Goal: Information Seeking & Learning: Learn about a topic

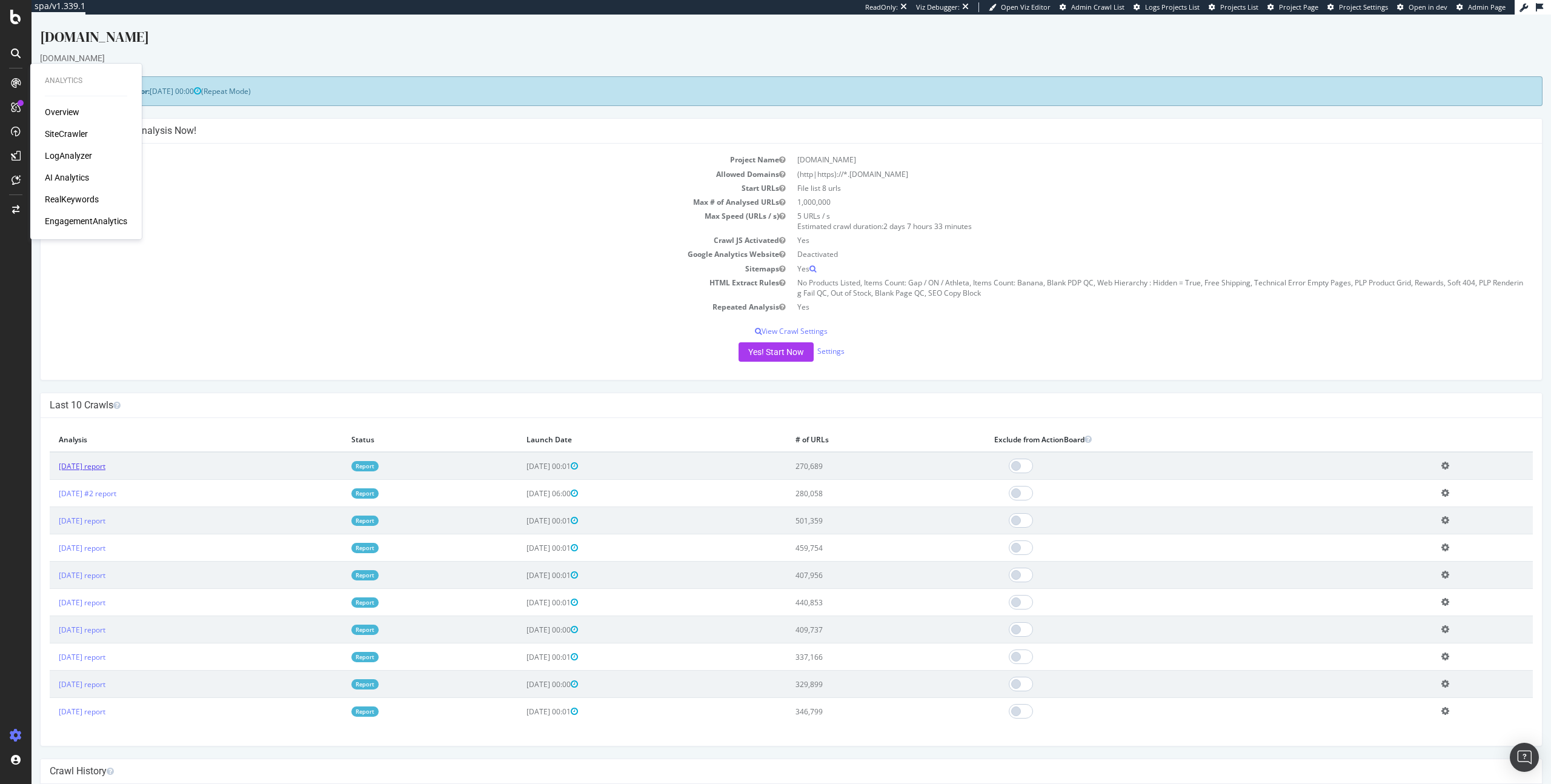
click at [80, 467] on link "[DATE] report" at bounding box center [82, 466] width 47 height 10
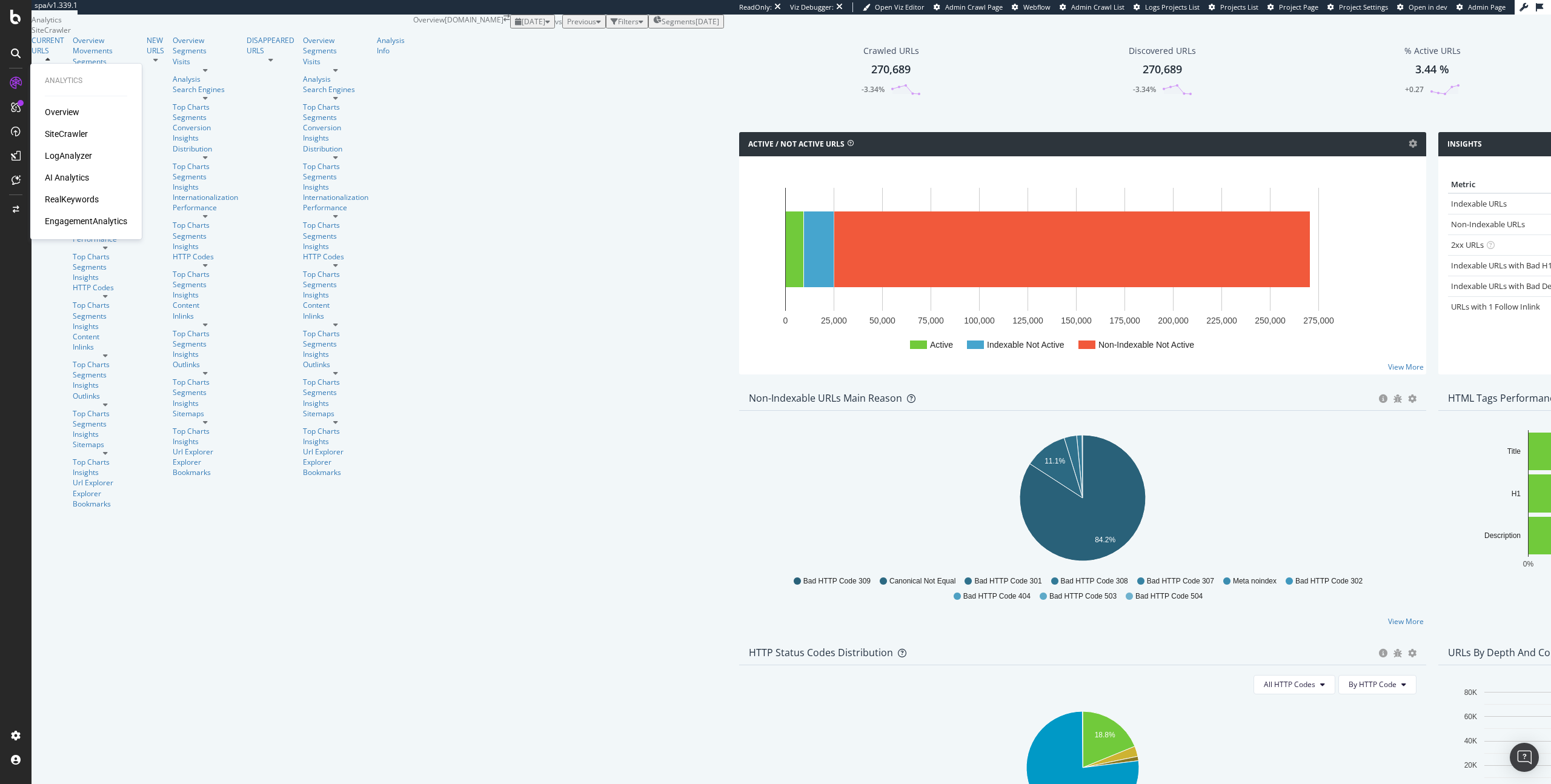
click at [63, 172] on div "AI Analytics" at bounding box center [66, 177] width 44 height 12
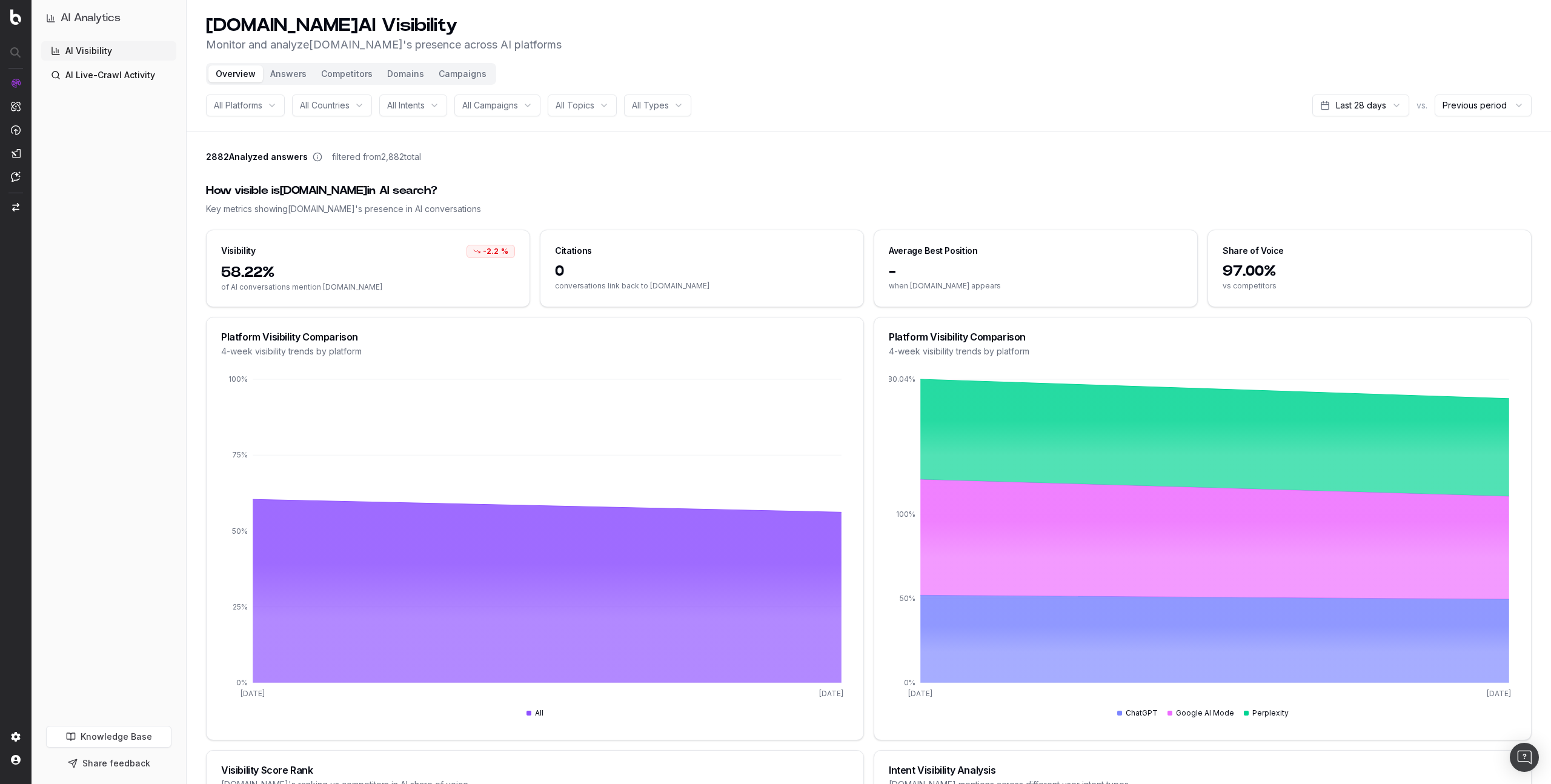
click at [297, 77] on button "Answers" at bounding box center [288, 74] width 51 height 17
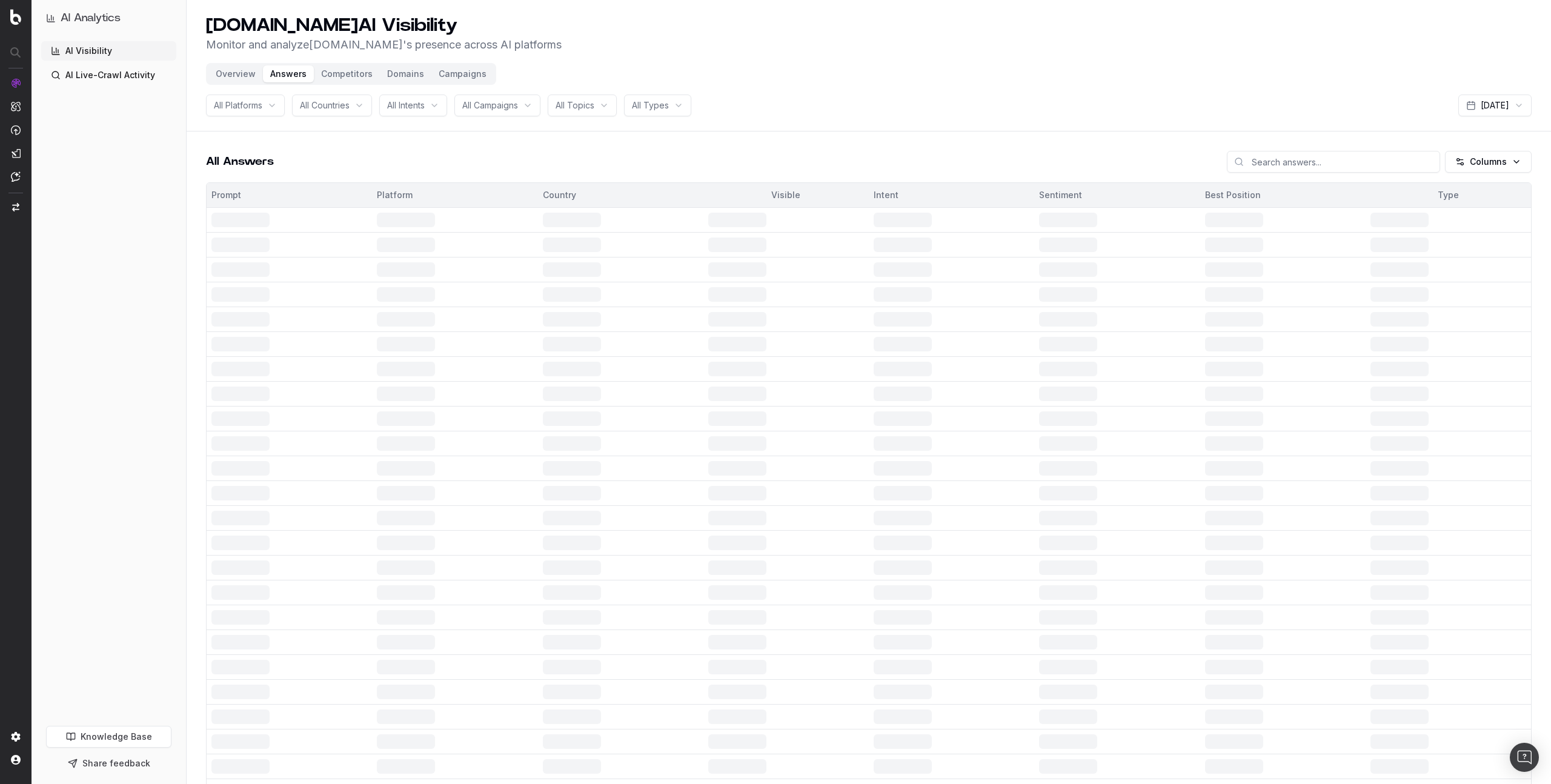
click at [143, 80] on link "AI Live-Crawl Activity" at bounding box center [109, 75] width 135 height 20
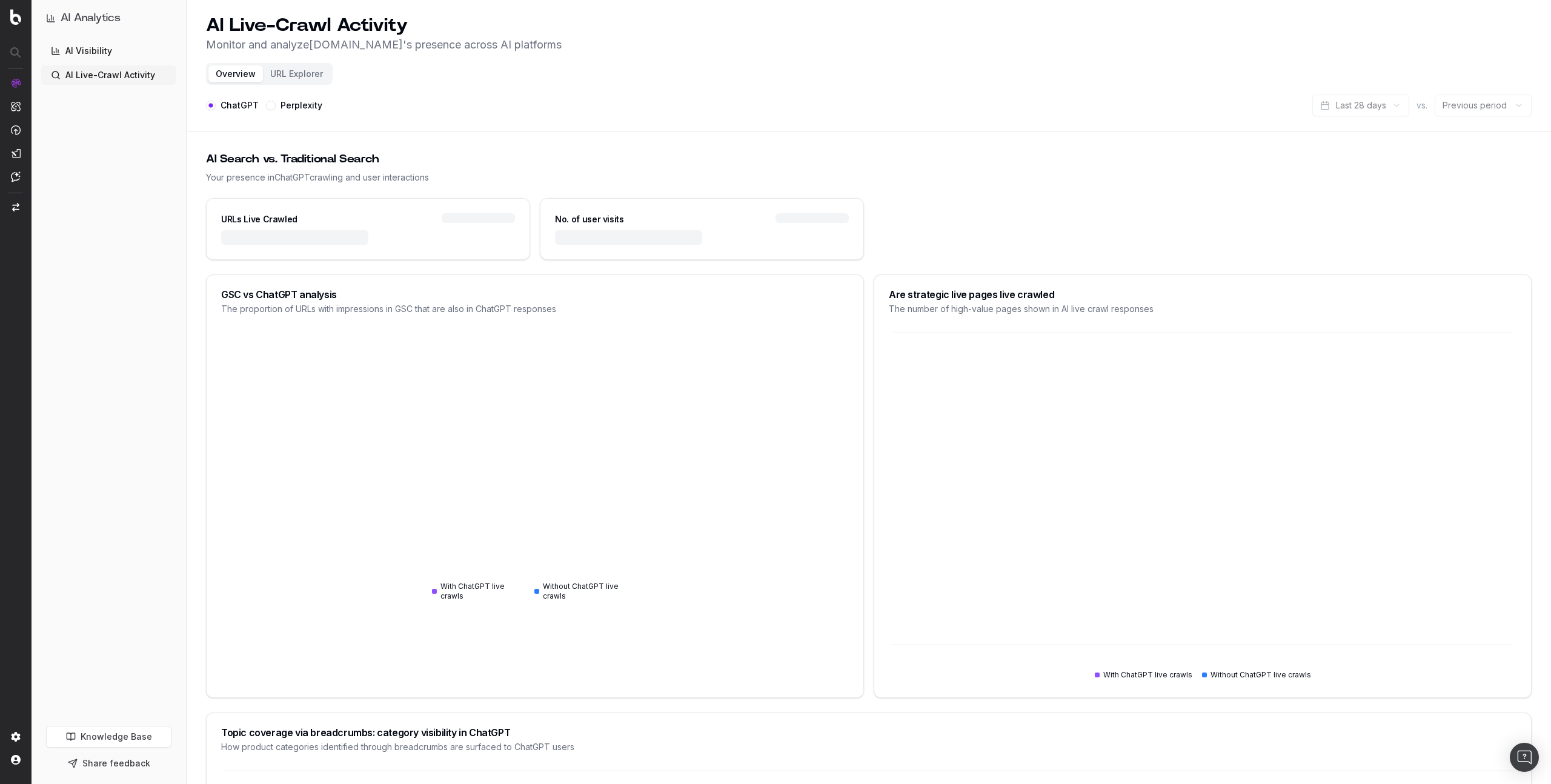
click at [130, 49] on link "AI Visibility" at bounding box center [109, 51] width 135 height 20
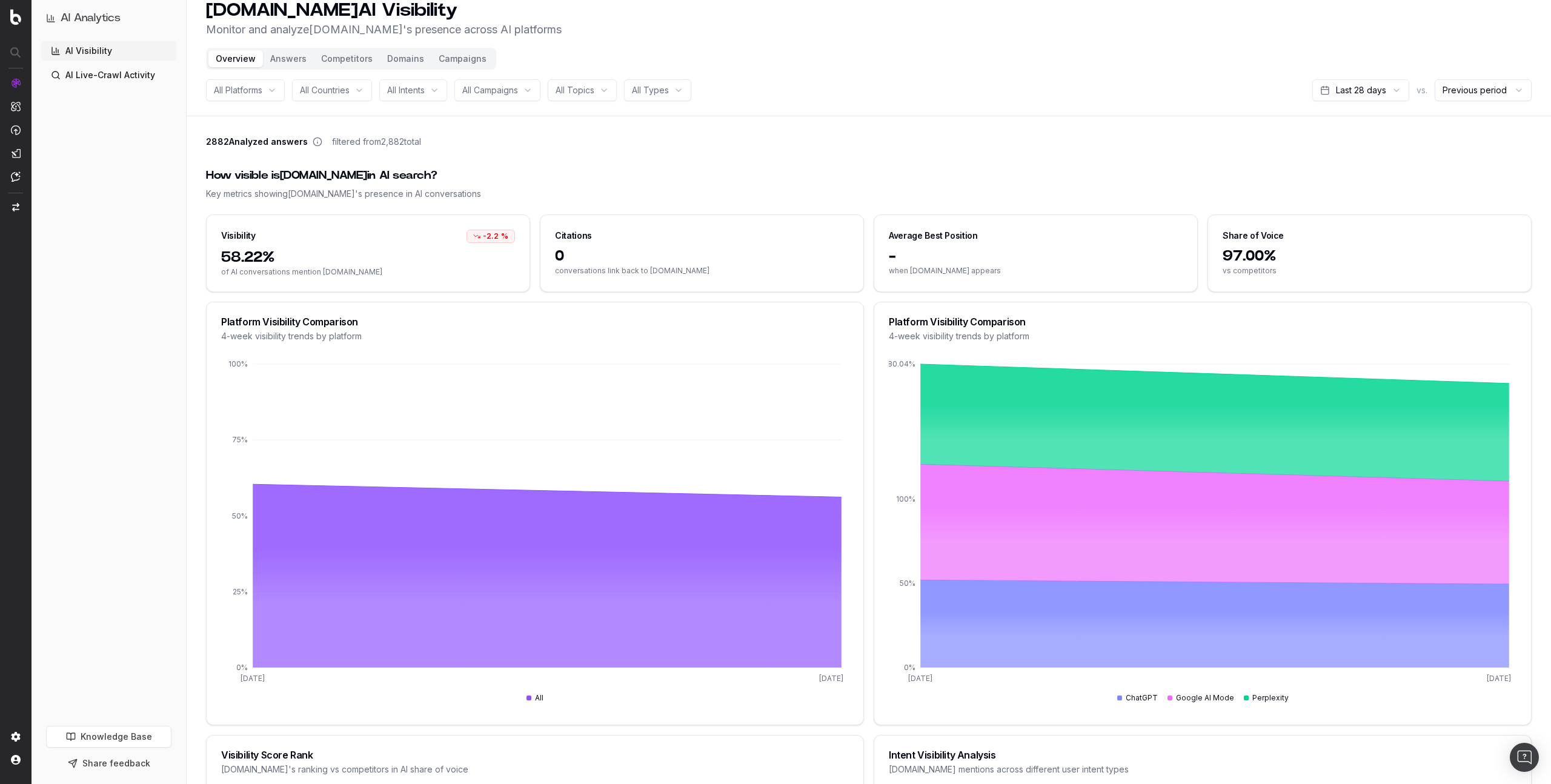
scroll to position [18, 0]
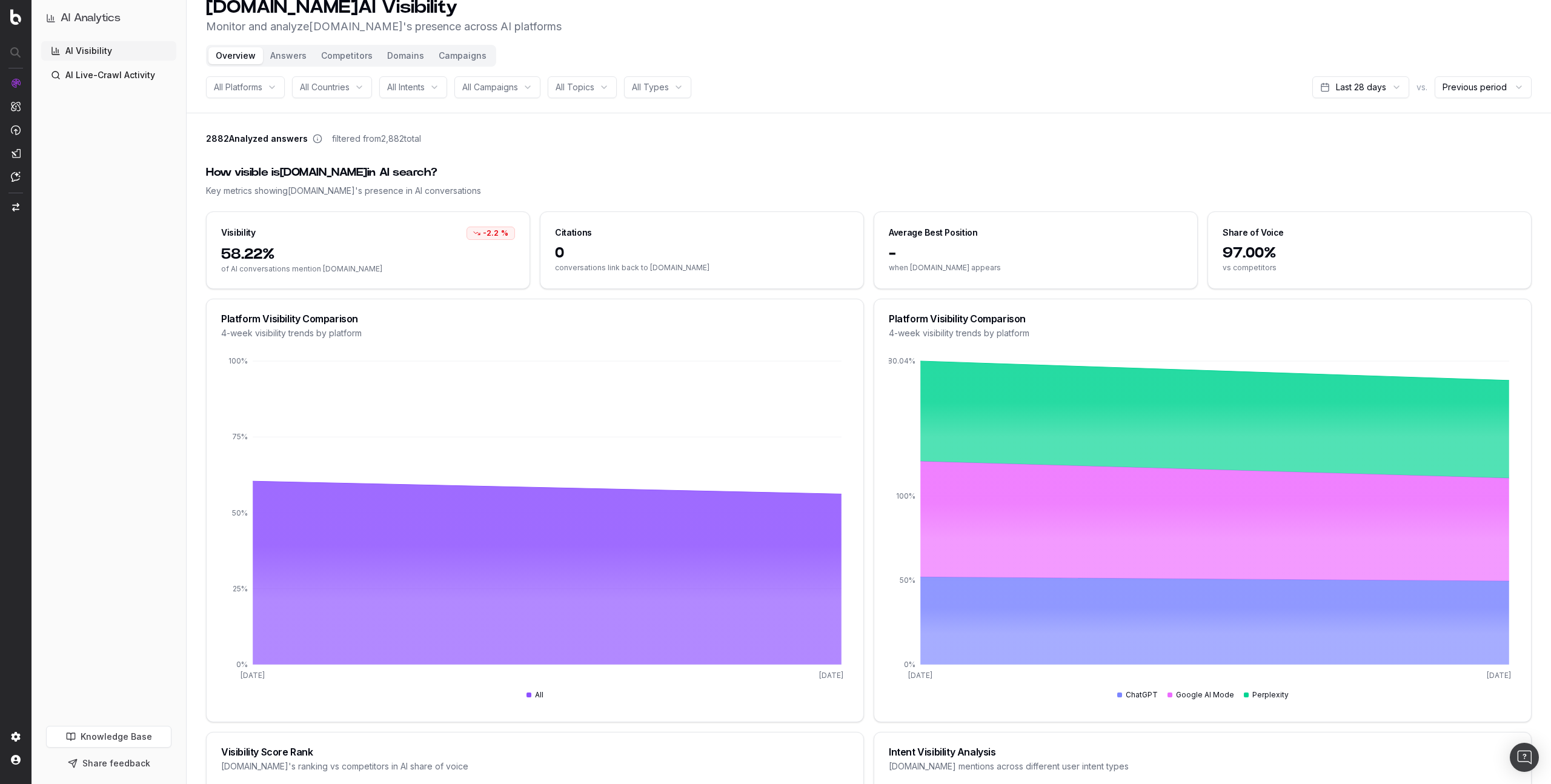
click at [578, 236] on div "Citations" at bounding box center [573, 232] width 37 height 12
drag, startPoint x: 571, startPoint y: 270, endPoint x: 601, endPoint y: 270, distance: 30.0
click at [601, 270] on span "conversations link back to Gap.com" at bounding box center [701, 268] width 294 height 10
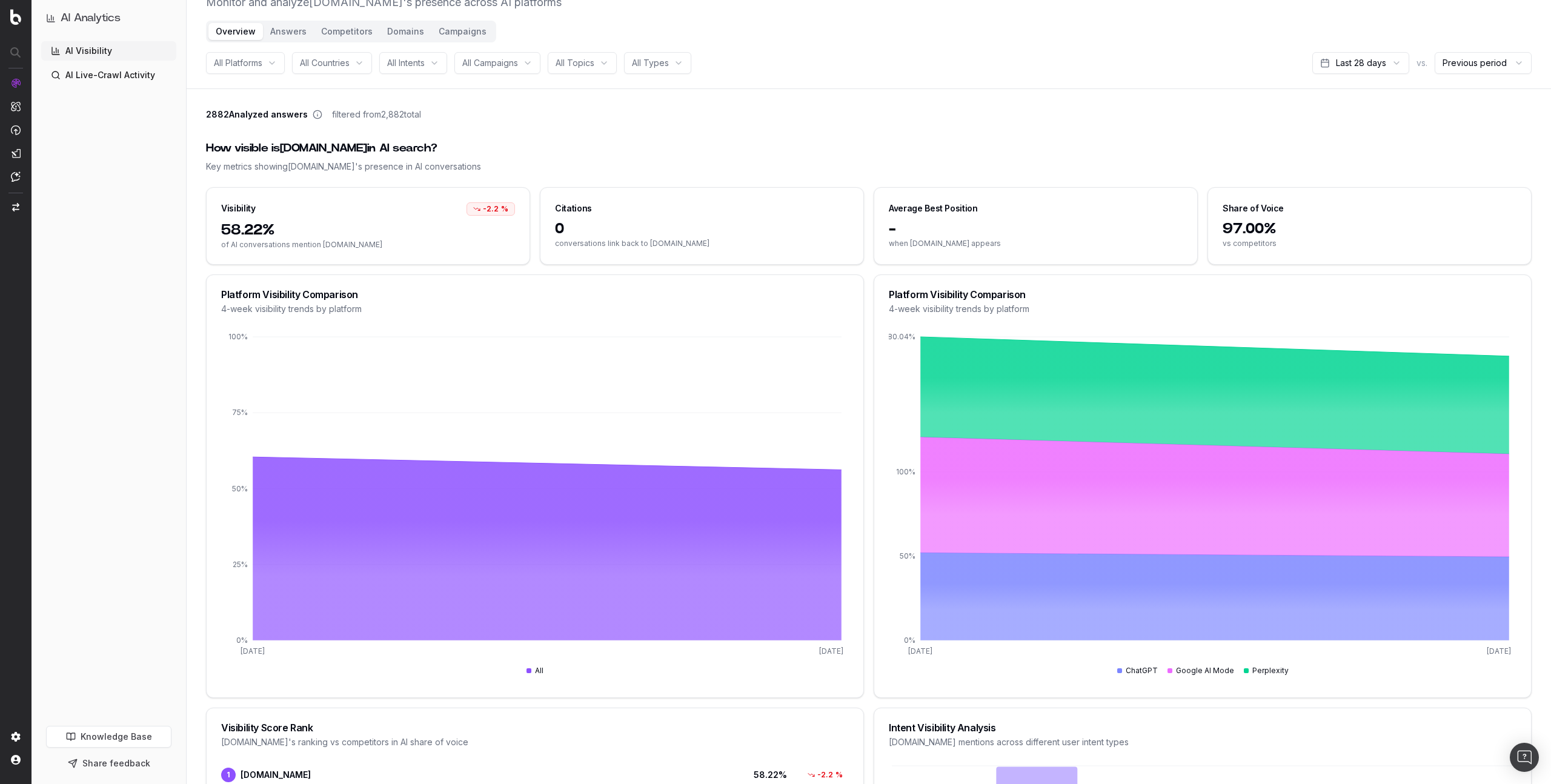
scroll to position [41, 0]
click at [692, 168] on div "Key metrics showing Gap.com 's presence in AI conversations" at bounding box center [869, 167] width 1326 height 12
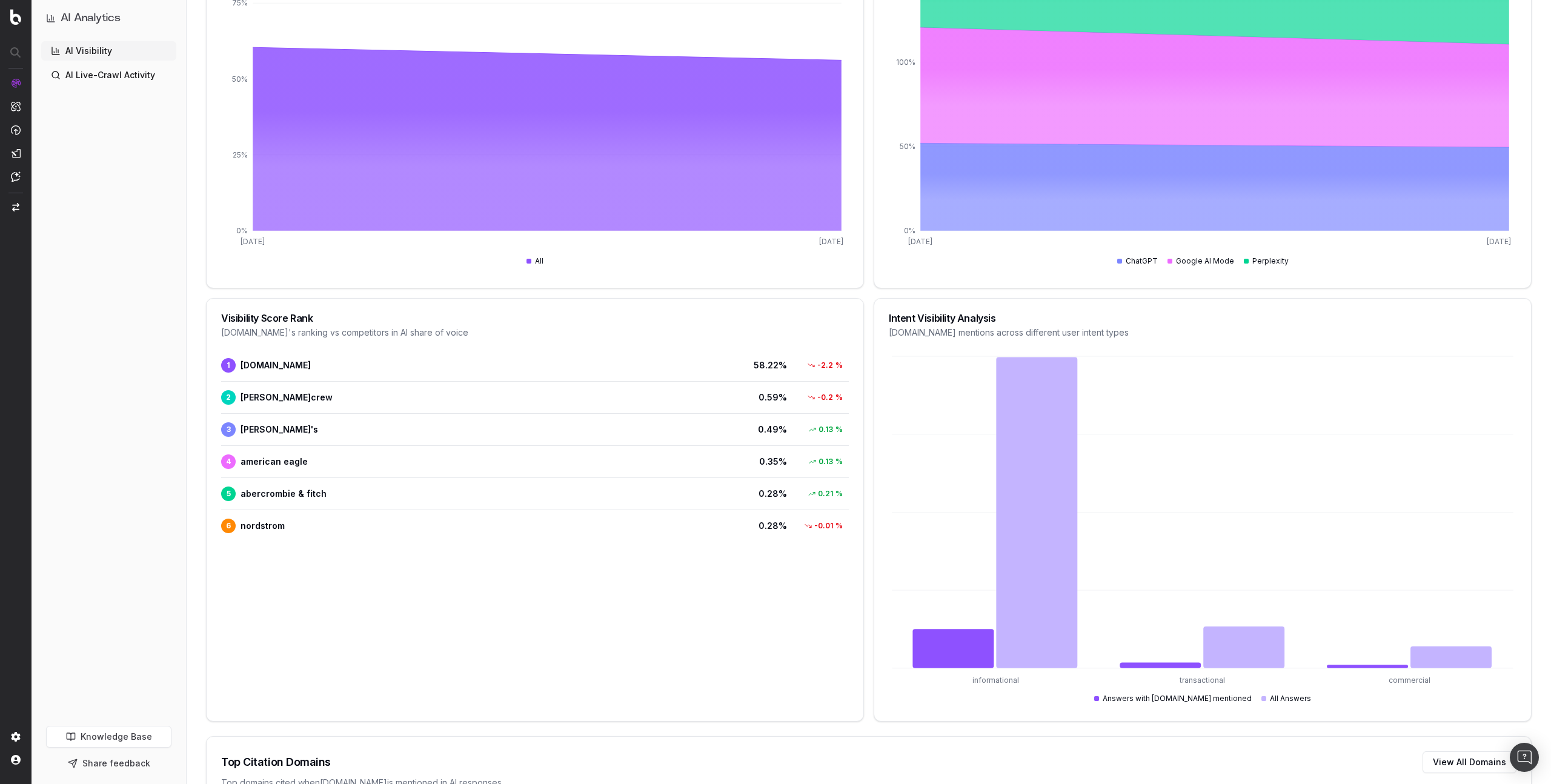
scroll to position [484, 0]
